Goal: Task Accomplishment & Management: Manage account settings

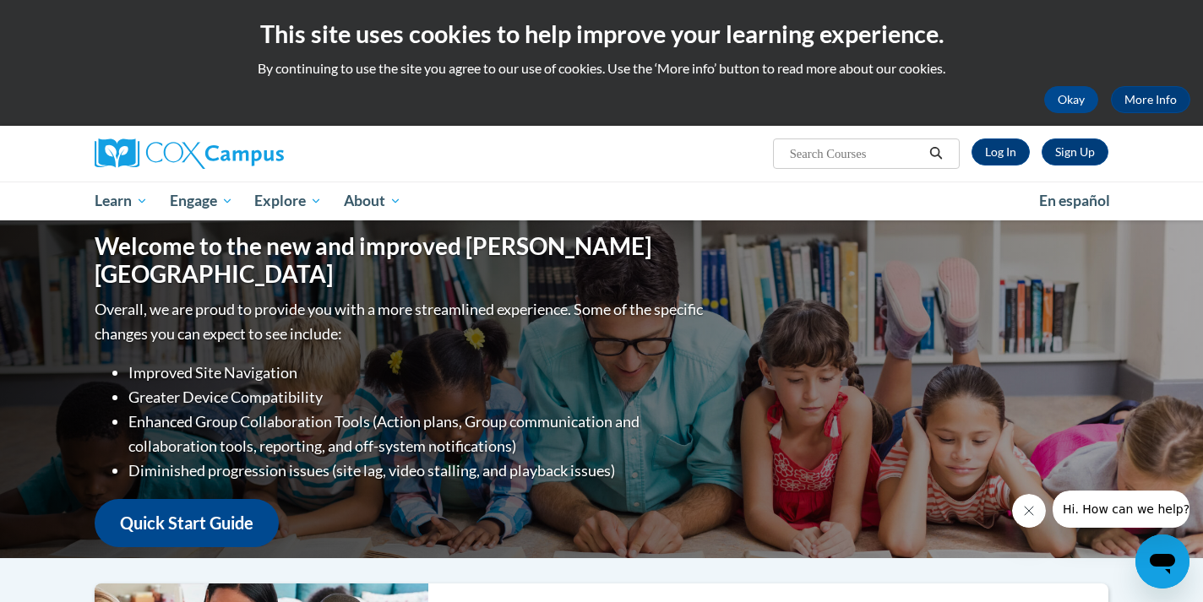
click at [1005, 166] on div "Sign Up Log In Search Search..." at bounding box center [774, 147] width 693 height 43
click at [1005, 155] on link "Log In" at bounding box center [1001, 152] width 58 height 27
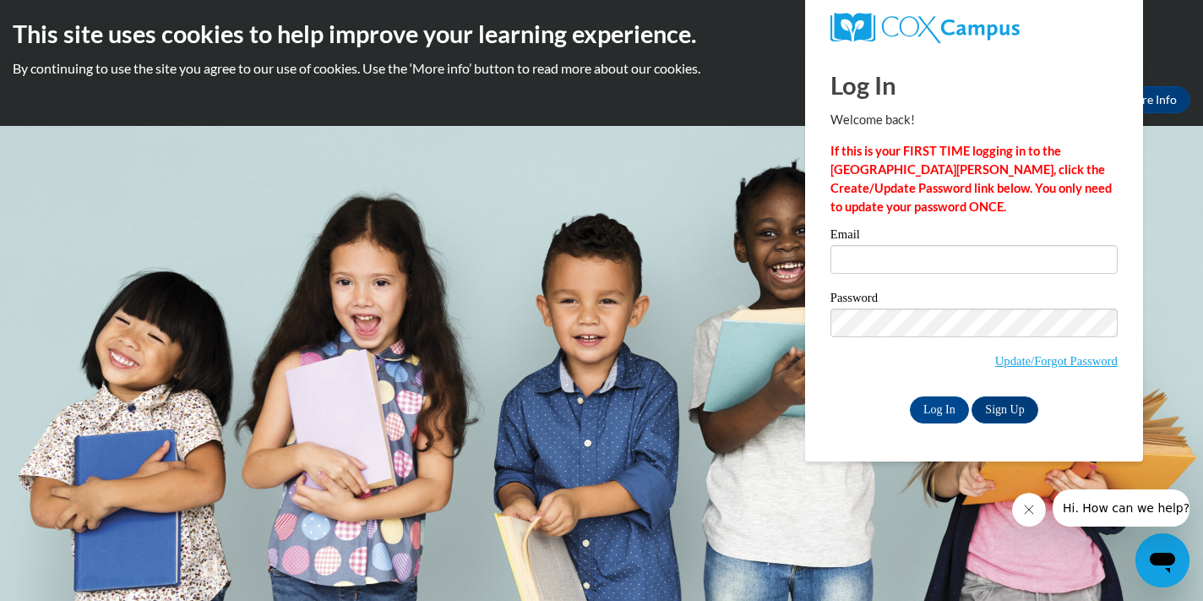
click at [982, 250] on input "Email" at bounding box center [974, 259] width 287 height 29
click at [984, 253] on input "Email" at bounding box center [974, 259] width 287 height 29
click at [1090, 262] on input "Email" at bounding box center [974, 259] width 287 height 29
type input "carthur2@daltonstate.edu"
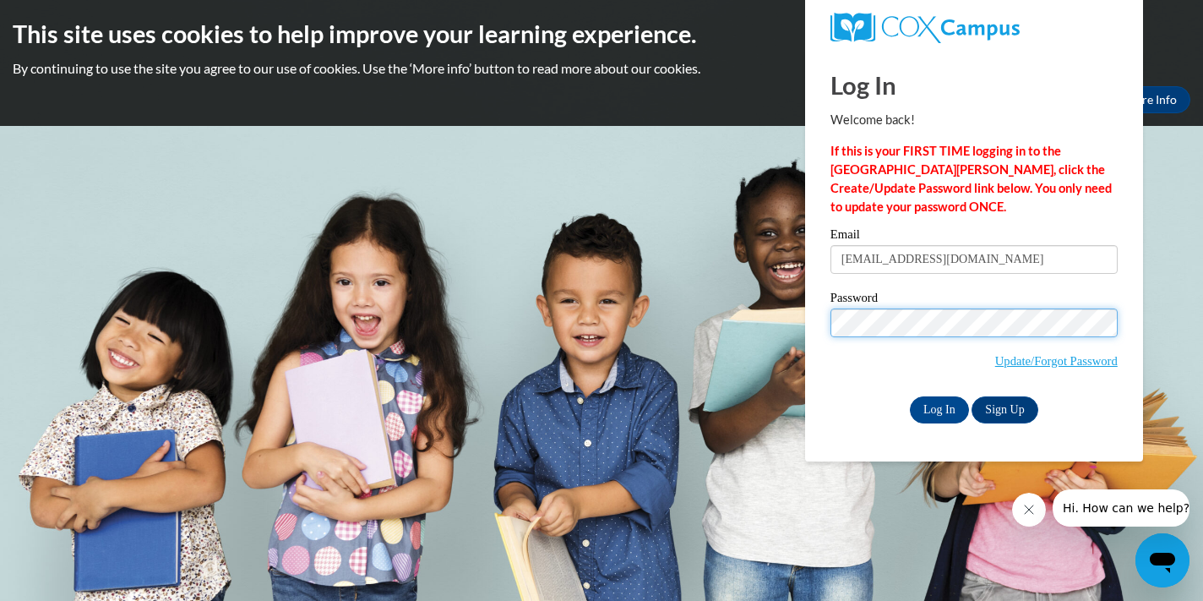
click at [938, 406] on input "Log In" at bounding box center [939, 409] width 59 height 27
click at [948, 404] on input "Log In" at bounding box center [939, 409] width 59 height 27
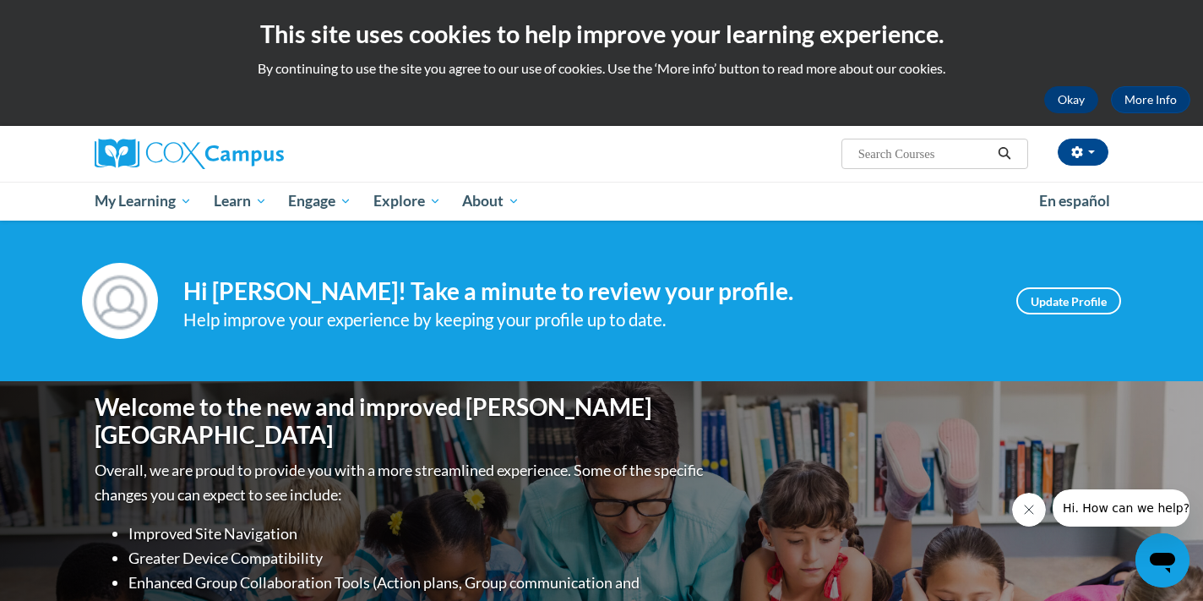
click at [1066, 112] on button "Okay" at bounding box center [1071, 99] width 54 height 27
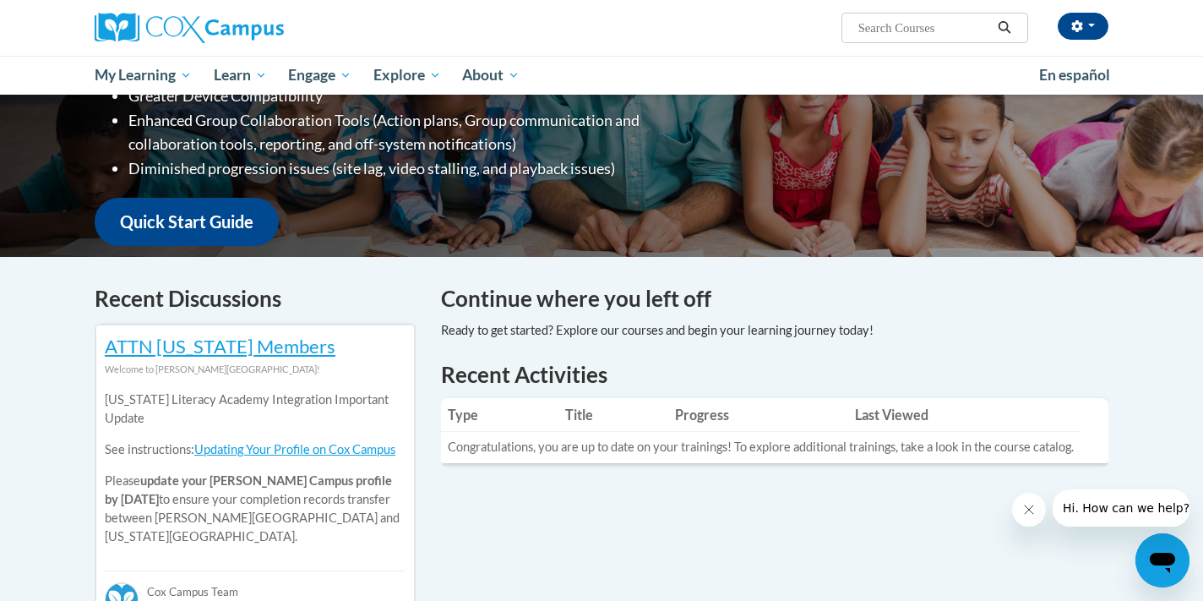
scroll to position [342, 0]
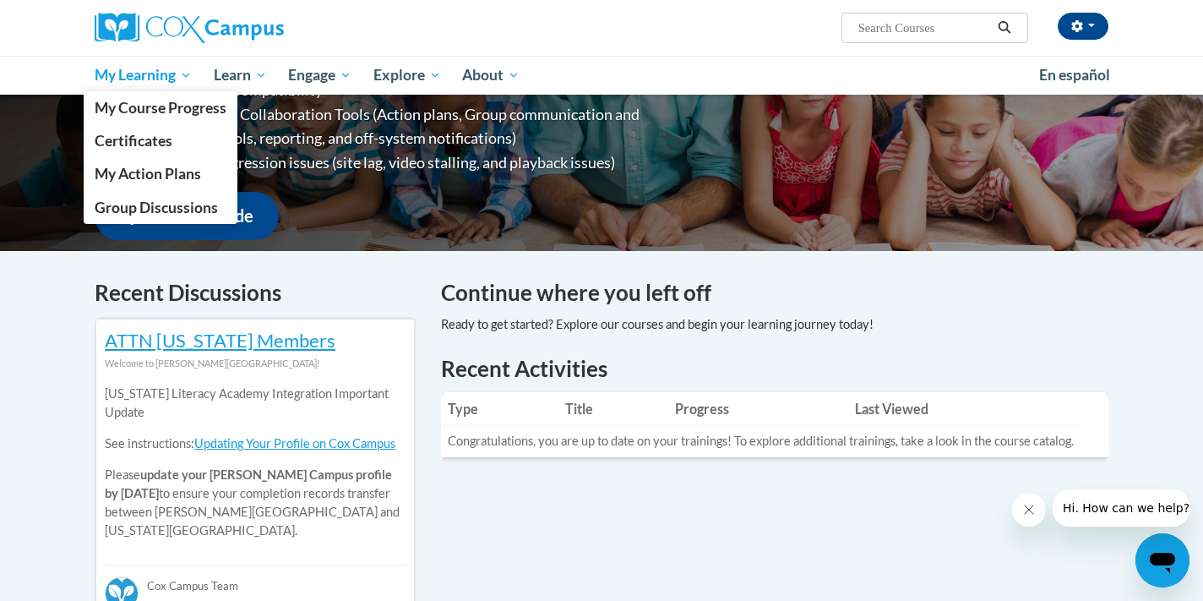
click at [190, 79] on span "My Learning" at bounding box center [143, 75] width 97 height 20
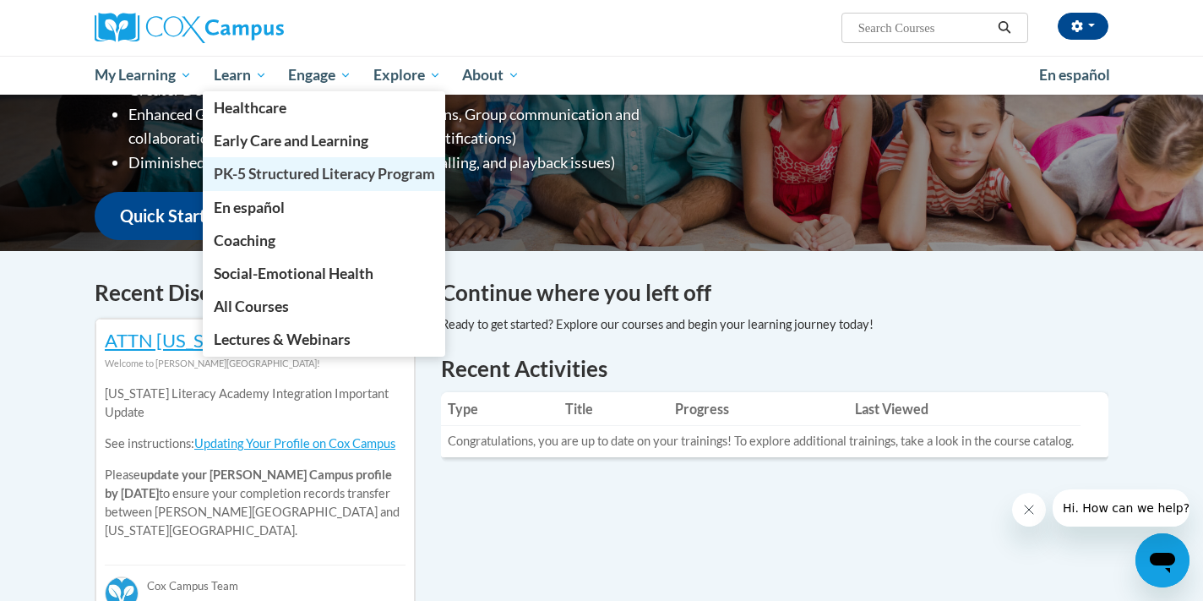
click at [317, 181] on span "PK-5 Structured Literacy Program" at bounding box center [324, 174] width 221 height 18
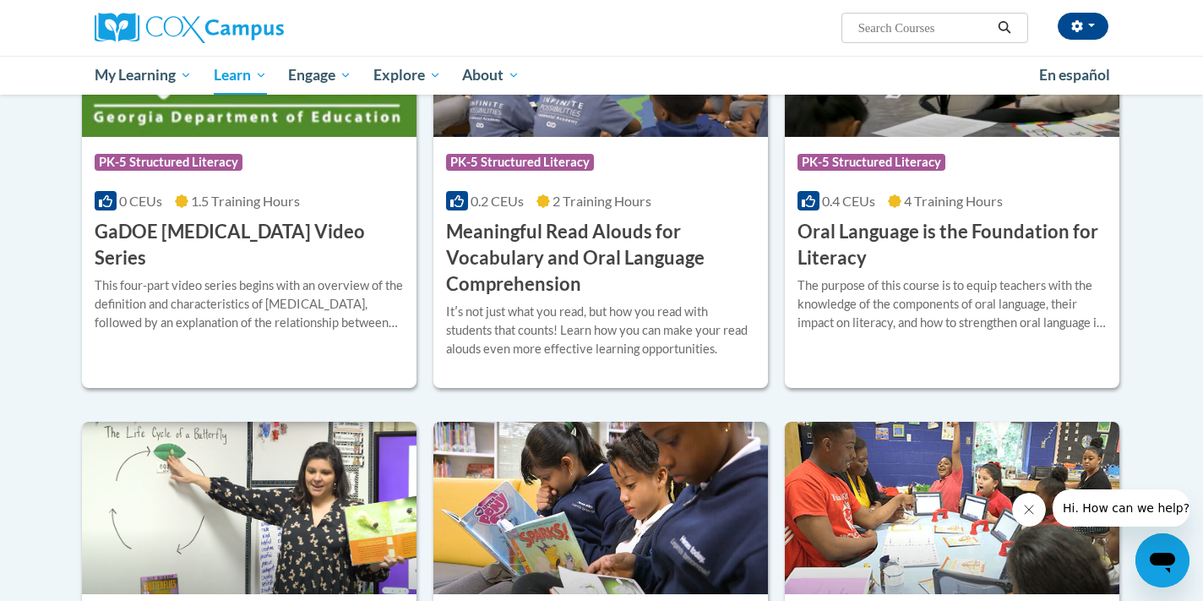
scroll to position [1115, 0]
